Goal: Task Accomplishment & Management: Manage account settings

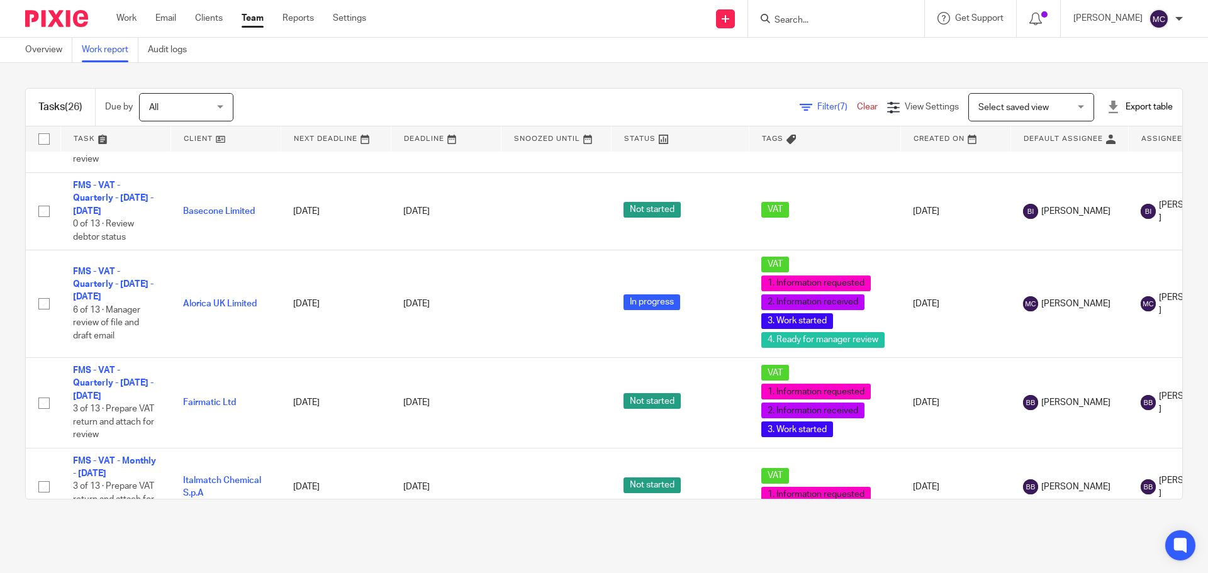
scroll to position [839, 0]
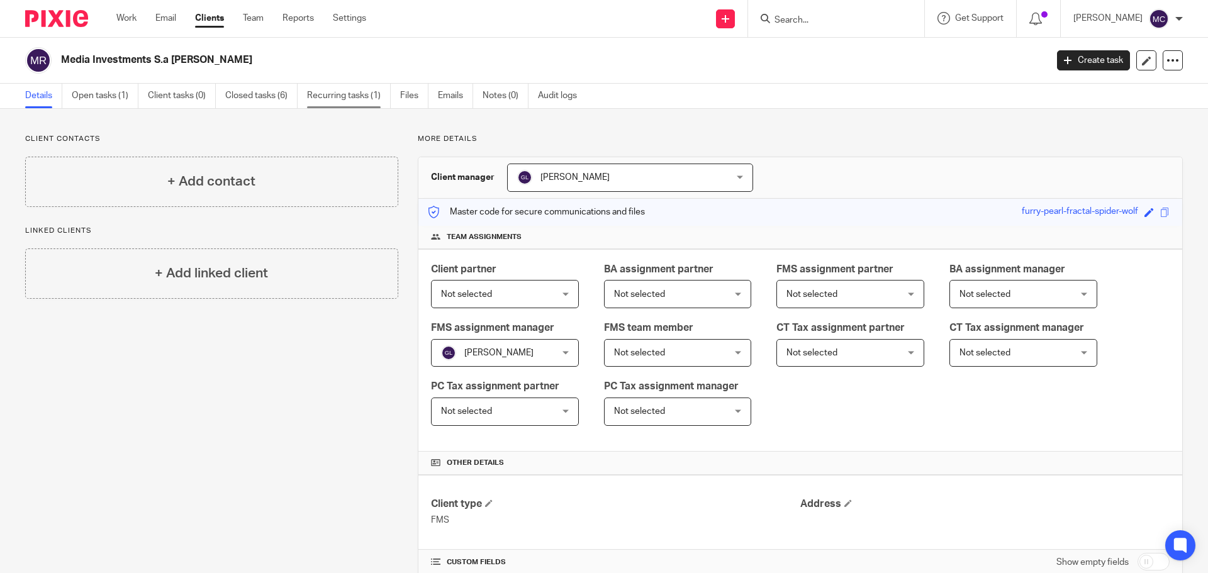
click at [342, 104] on link "Recurring tasks (1)" at bounding box center [349, 96] width 84 height 25
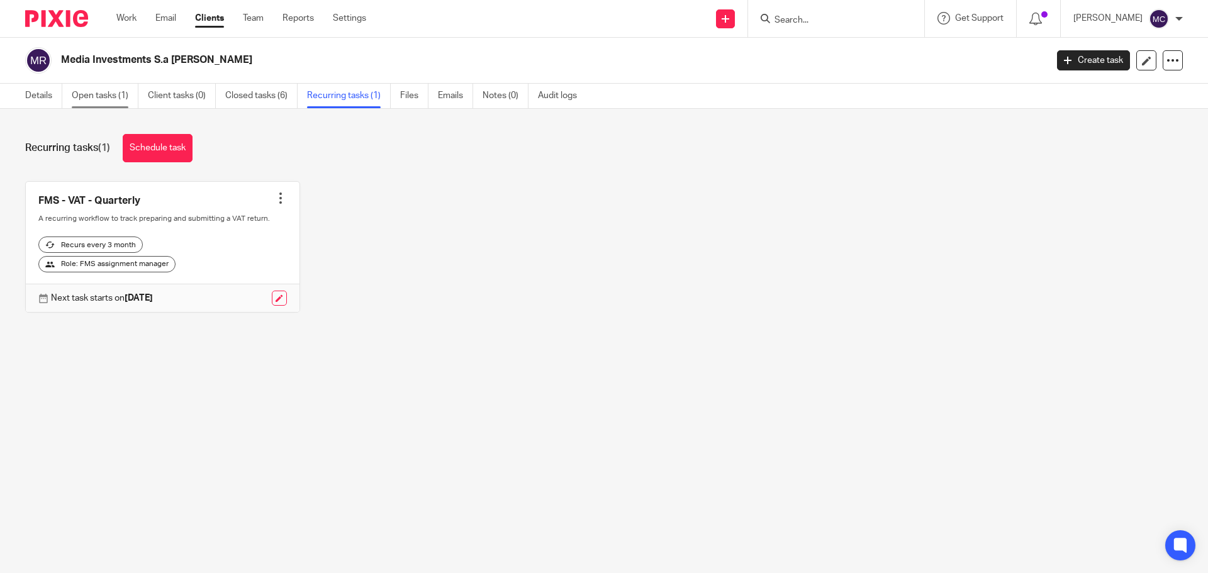
click at [103, 97] on link "Open tasks (1)" at bounding box center [105, 96] width 67 height 25
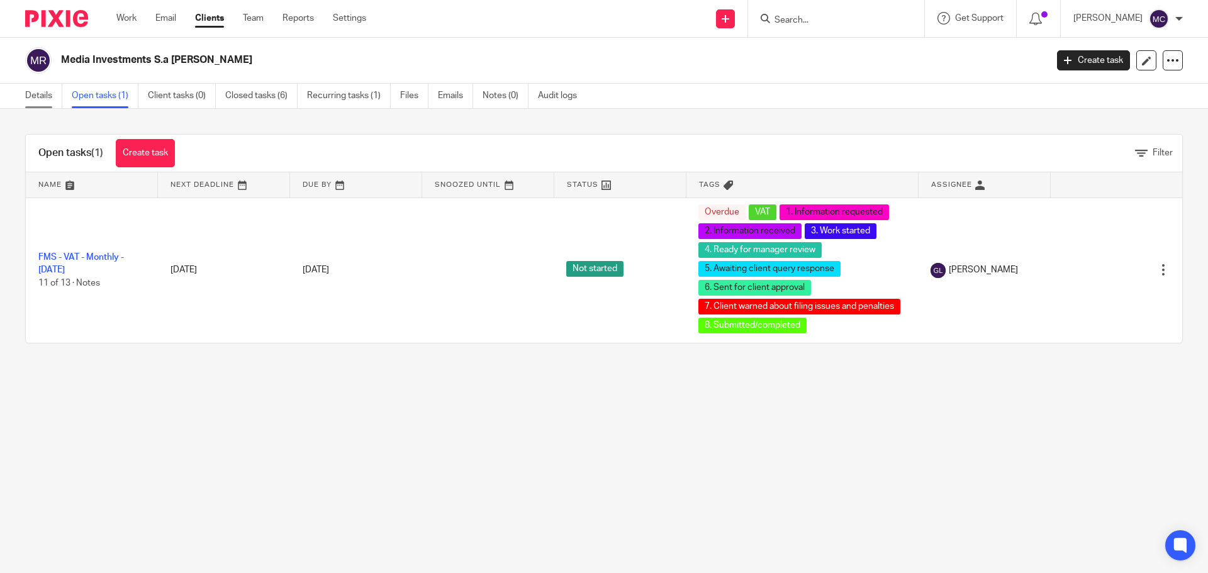
click at [44, 98] on link "Details" at bounding box center [43, 96] width 37 height 25
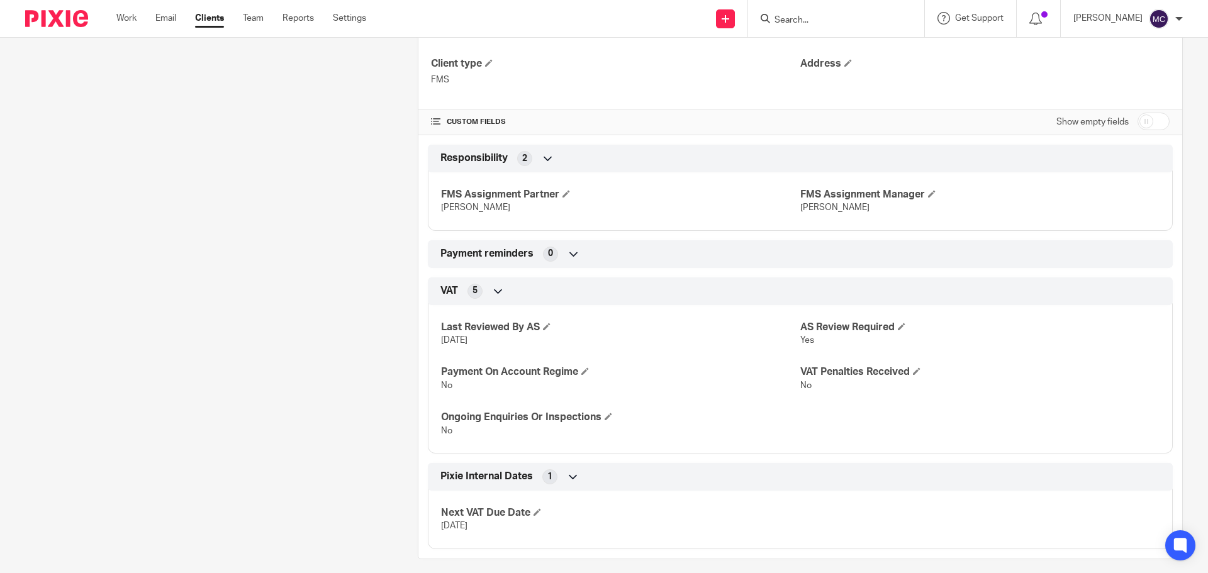
scroll to position [452, 0]
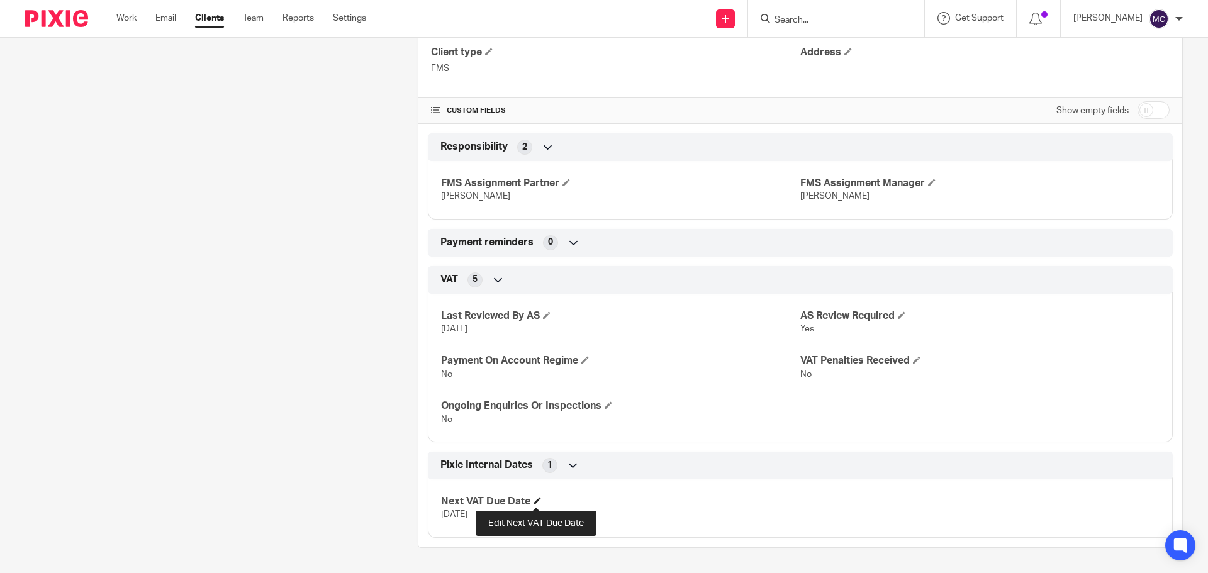
click at [533, 503] on span at bounding box center [537, 501] width 8 height 8
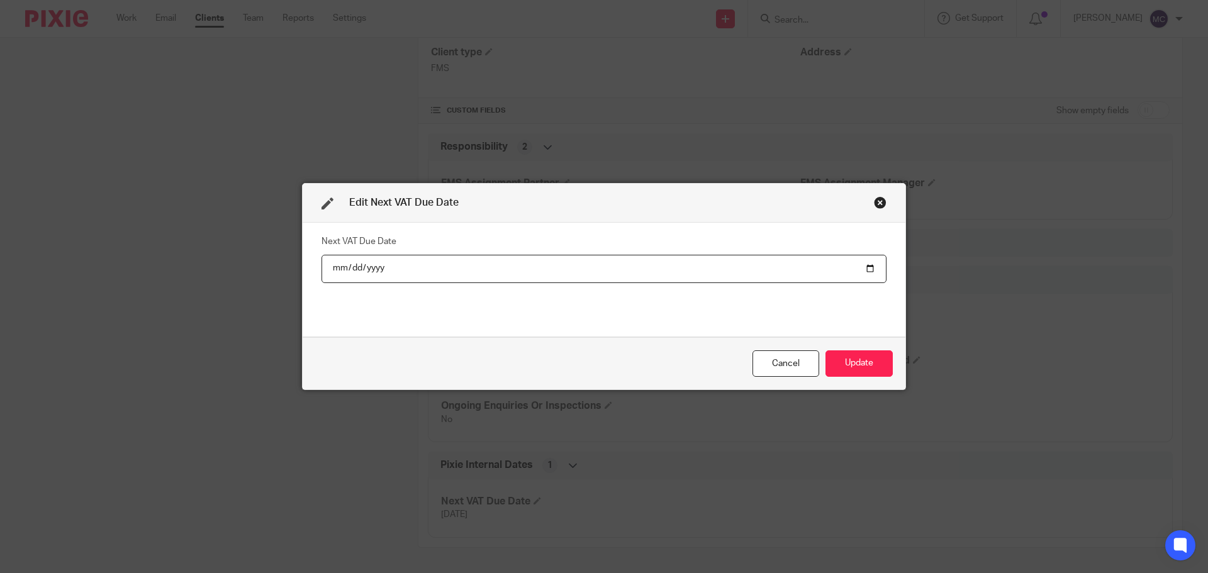
click at [408, 267] on input "[DATE]" at bounding box center [603, 269] width 565 height 28
click at [374, 268] on input "2025-04-07" at bounding box center [603, 269] width 565 height 28
click at [864, 270] on input "2025-04-07" at bounding box center [603, 269] width 565 height 28
type input "2025-11-07"
click at [868, 369] on button "Update" at bounding box center [858, 363] width 67 height 27
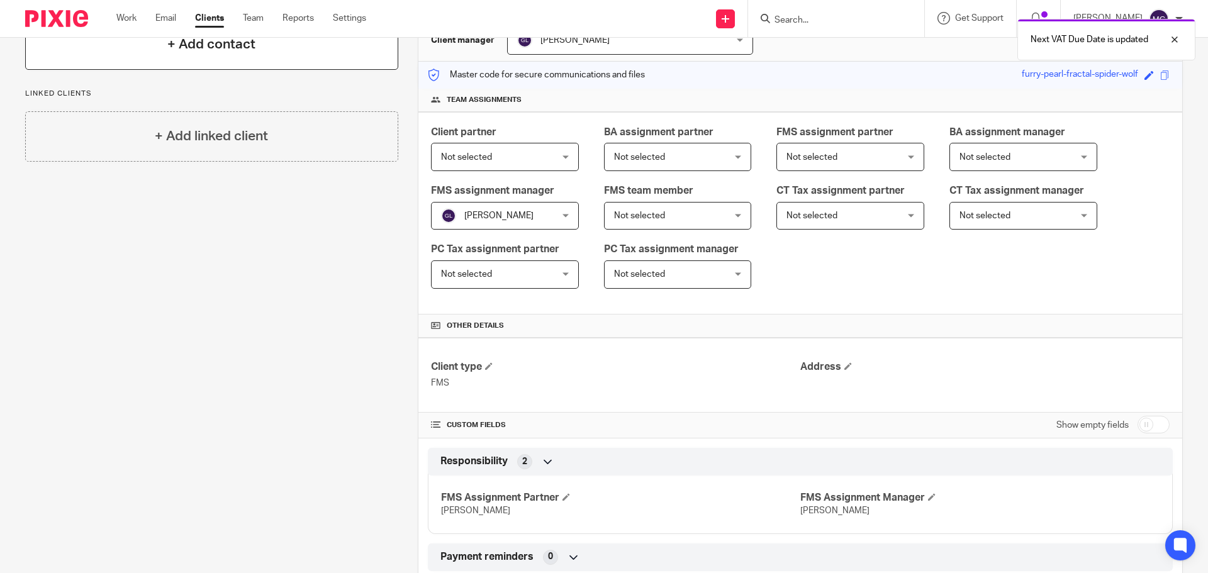
scroll to position [0, 0]
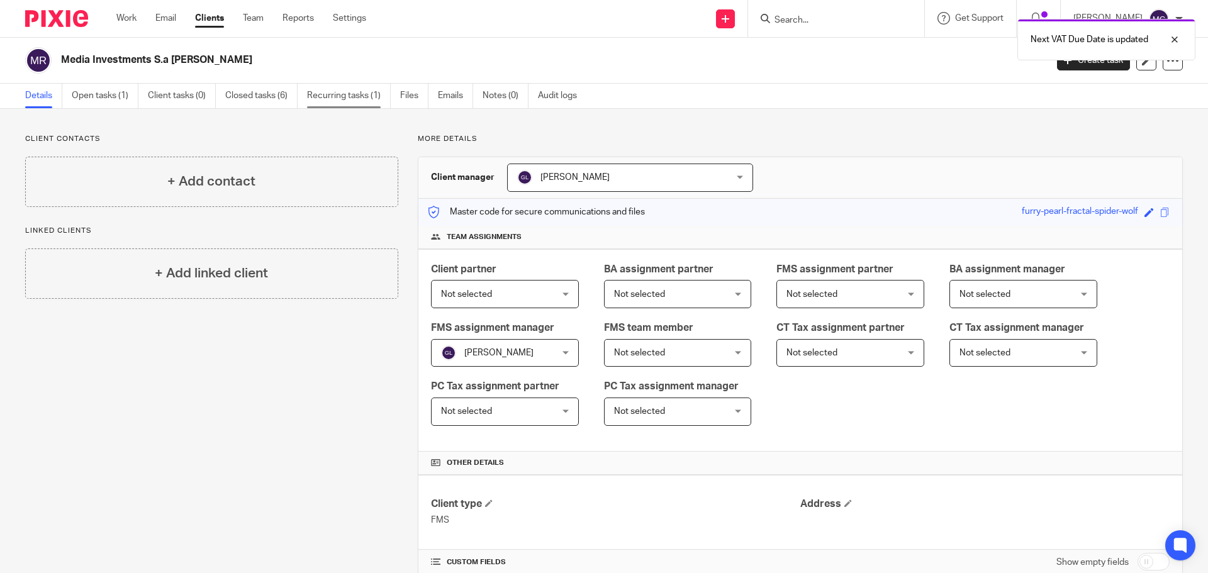
click at [345, 89] on link "Recurring tasks (1)" at bounding box center [349, 96] width 84 height 25
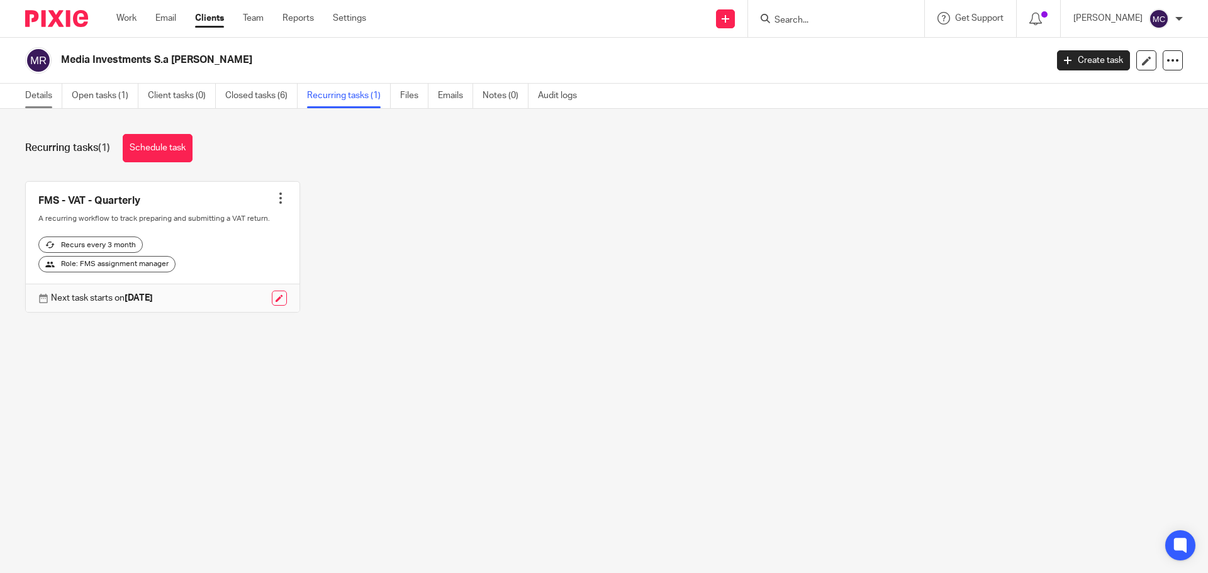
click at [50, 100] on link "Details" at bounding box center [43, 96] width 37 height 25
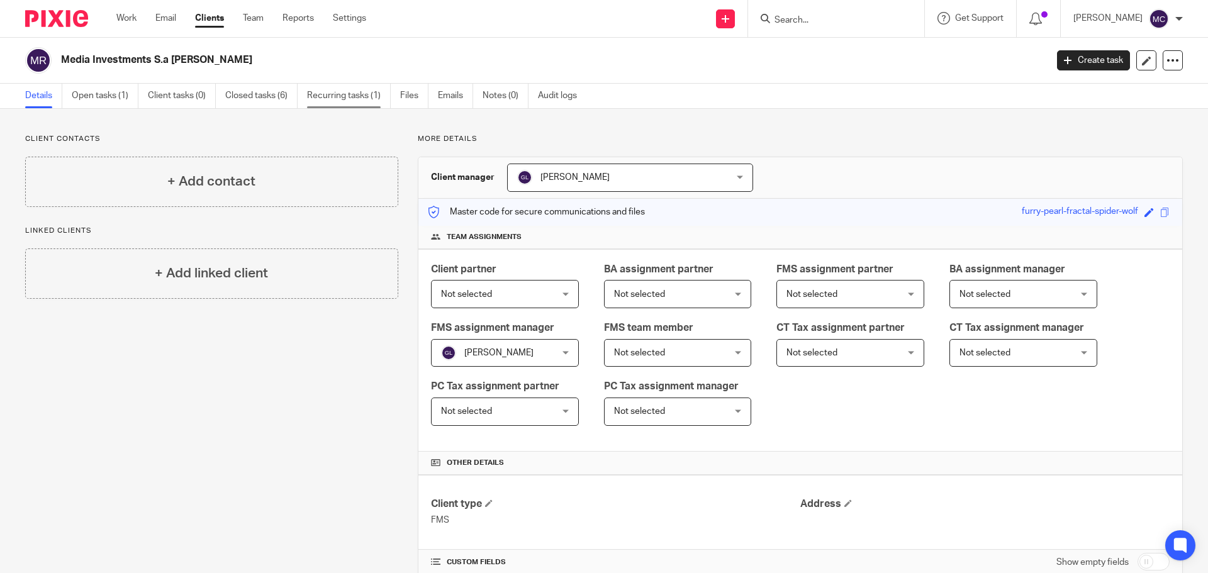
click at [355, 101] on link "Recurring tasks (1)" at bounding box center [349, 96] width 84 height 25
